Goal: Navigation & Orientation: Understand site structure

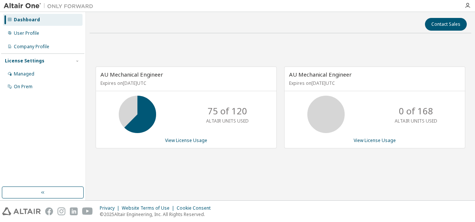
drag, startPoint x: 194, startPoint y: 177, endPoint x: 192, endPoint y: 181, distance: 4.9
click at [194, 177] on div "AU Mechanical Engineer Expires on [DATE] UTC 75 of 120 ALTAIR UNITS USED View L…" at bounding box center [280, 111] width 381 height 144
